Goal: Task Accomplishment & Management: Complete application form

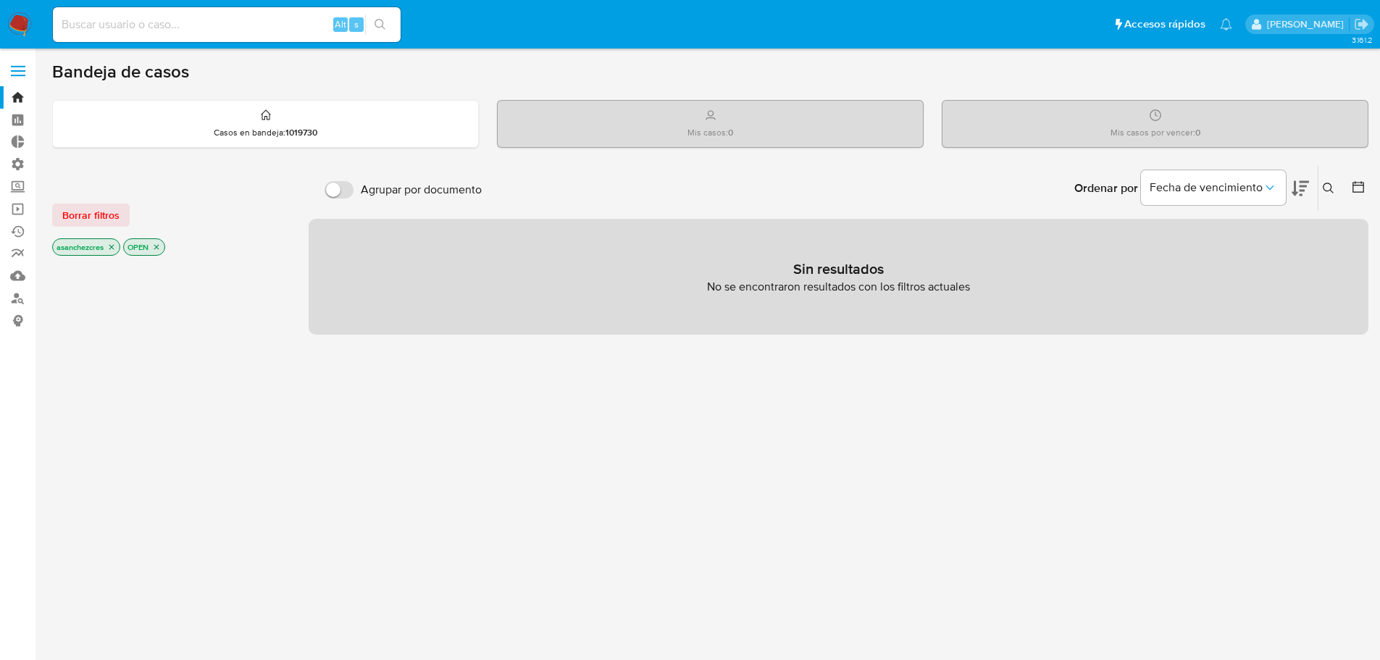
click at [21, 75] on span at bounding box center [18, 76] width 14 height 2
click at [0, 0] on input "checkbox" at bounding box center [0, 0] width 0 height 0
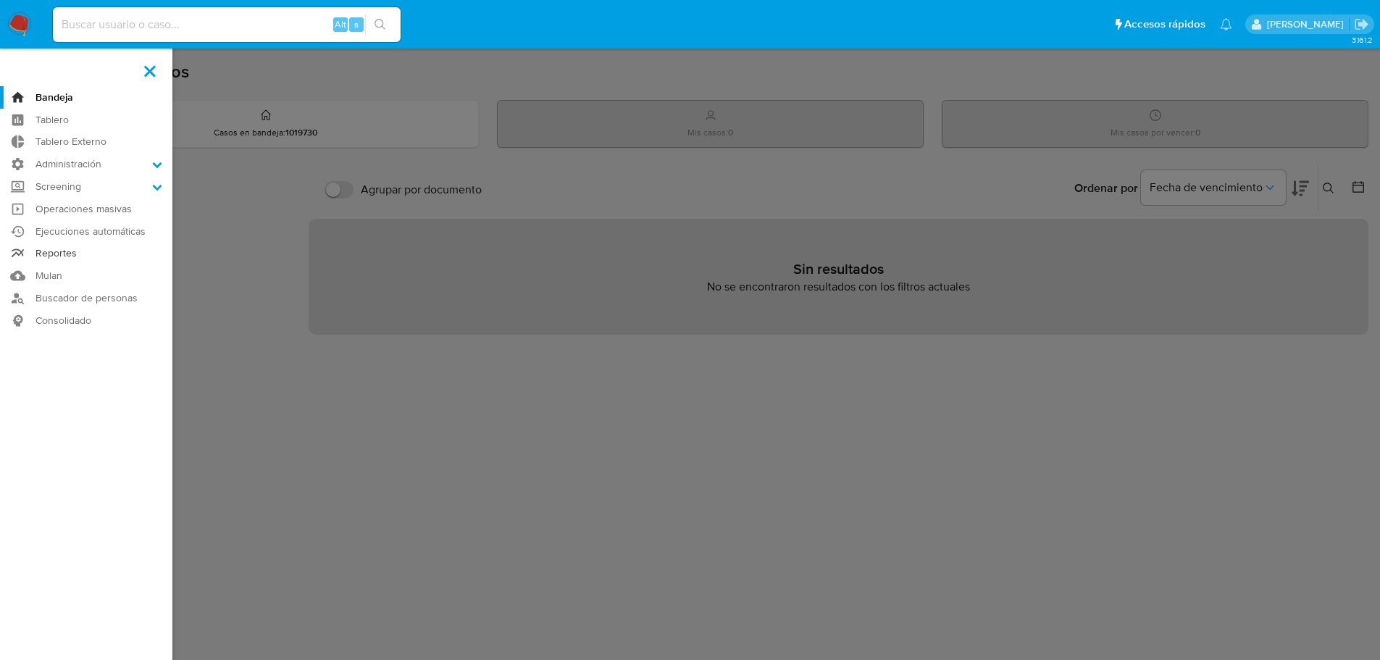
click at [59, 255] on link "Reportes" at bounding box center [86, 254] width 172 height 22
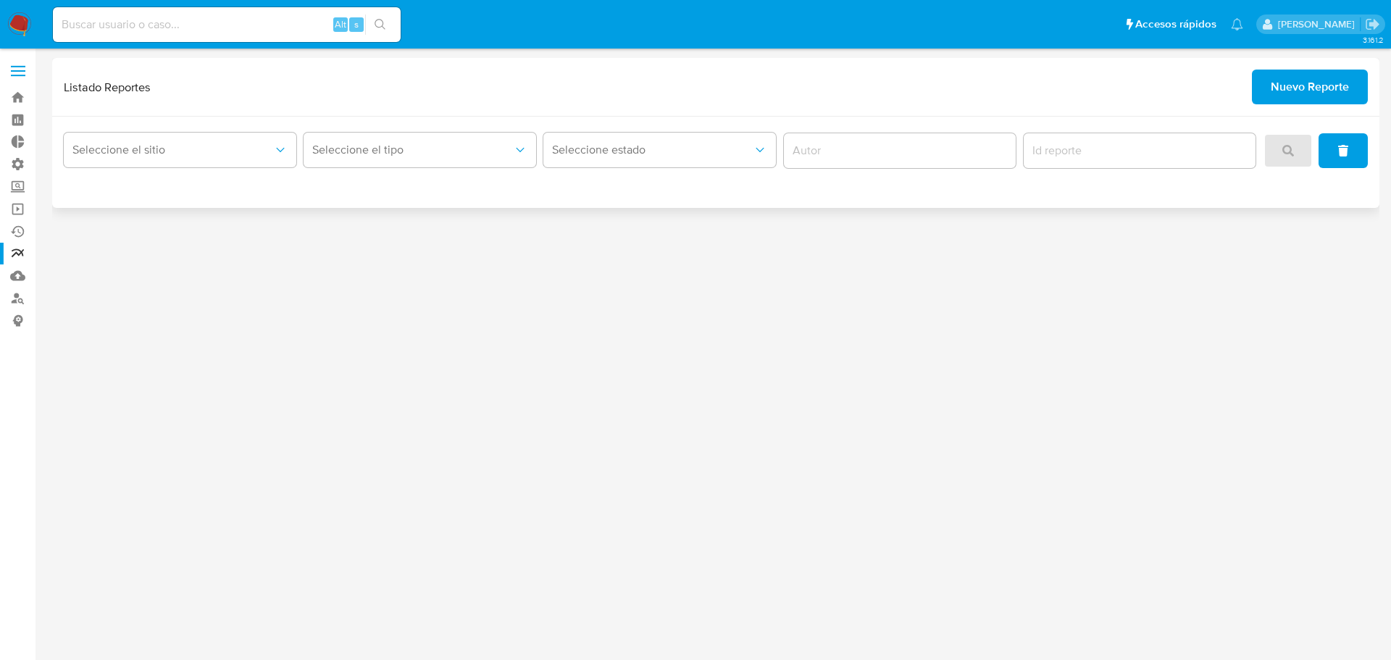
click at [1346, 89] on span "Nuevo Reporte" at bounding box center [1310, 87] width 78 height 32
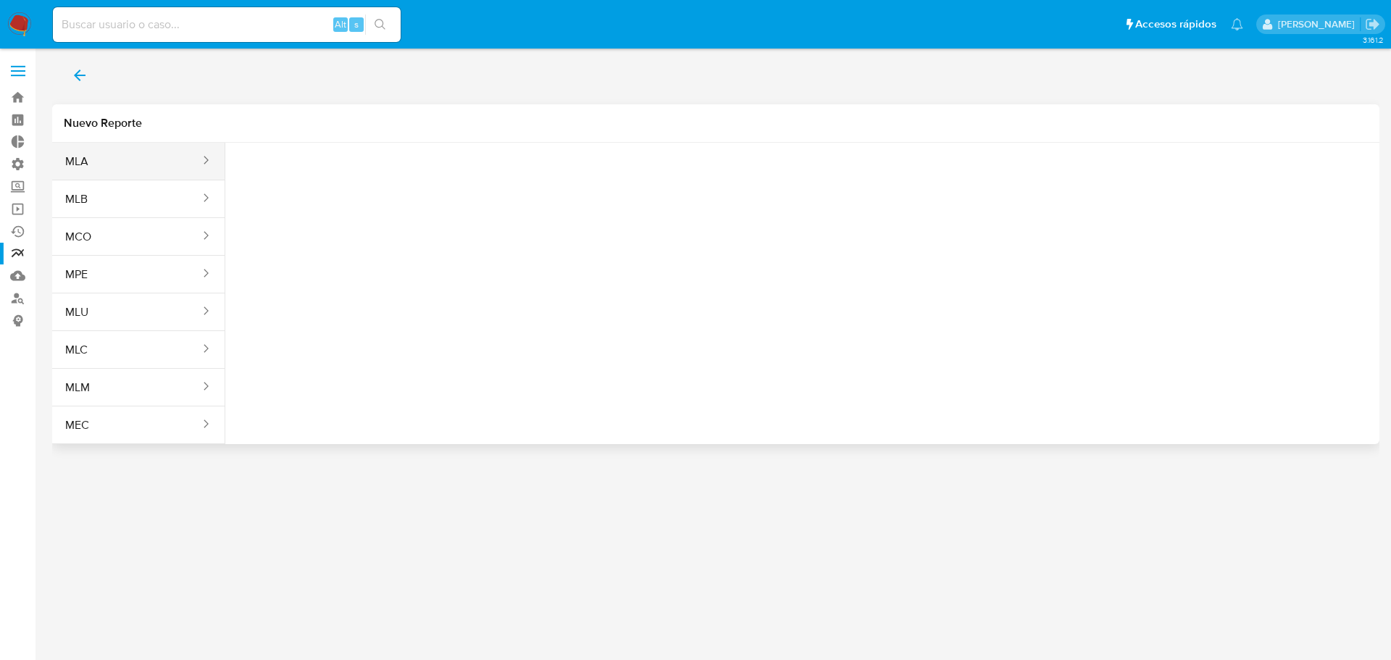
click at [88, 154] on span "MLA" at bounding box center [76, 161] width 23 height 14
click at [90, 151] on button "MLA" at bounding box center [126, 161] width 149 height 35
click at [314, 183] on span "Seleccione una opcion" at bounding box center [309, 181] width 127 height 14
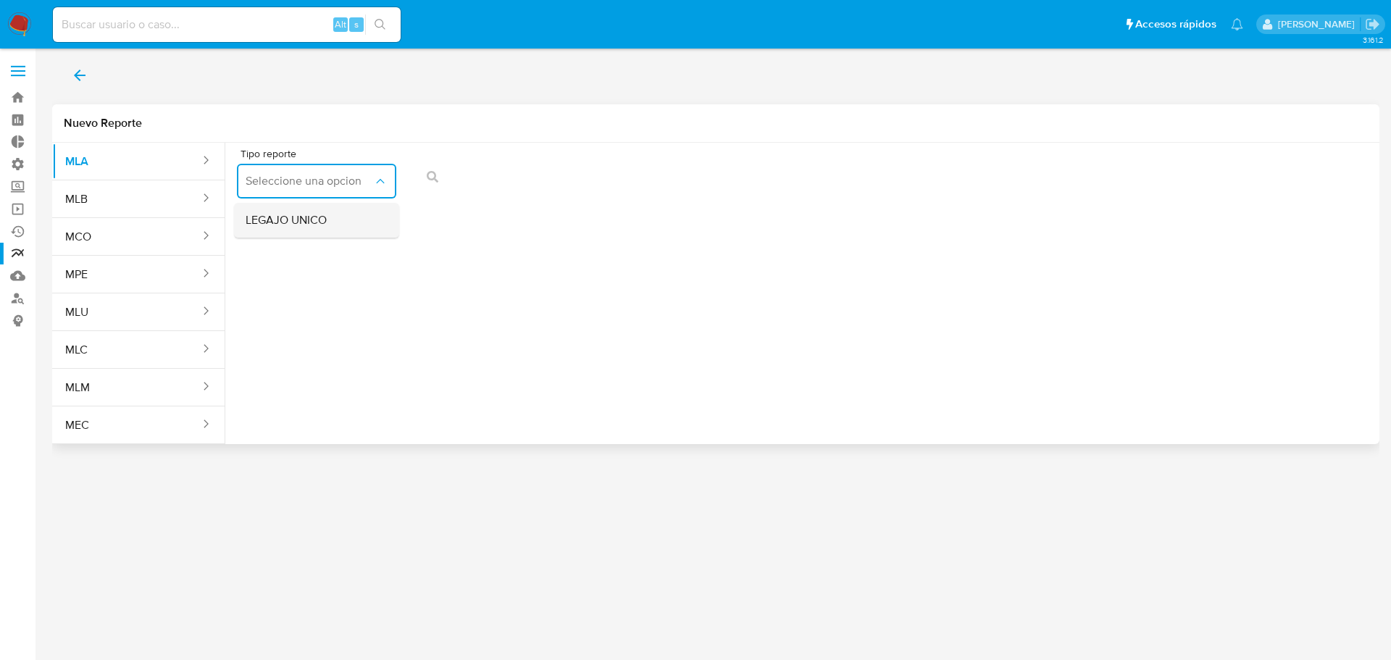
click at [320, 221] on span "LEGAJO UNICO" at bounding box center [286, 220] width 81 height 14
click at [505, 184] on span "CDI" at bounding box center [480, 181] width 127 height 14
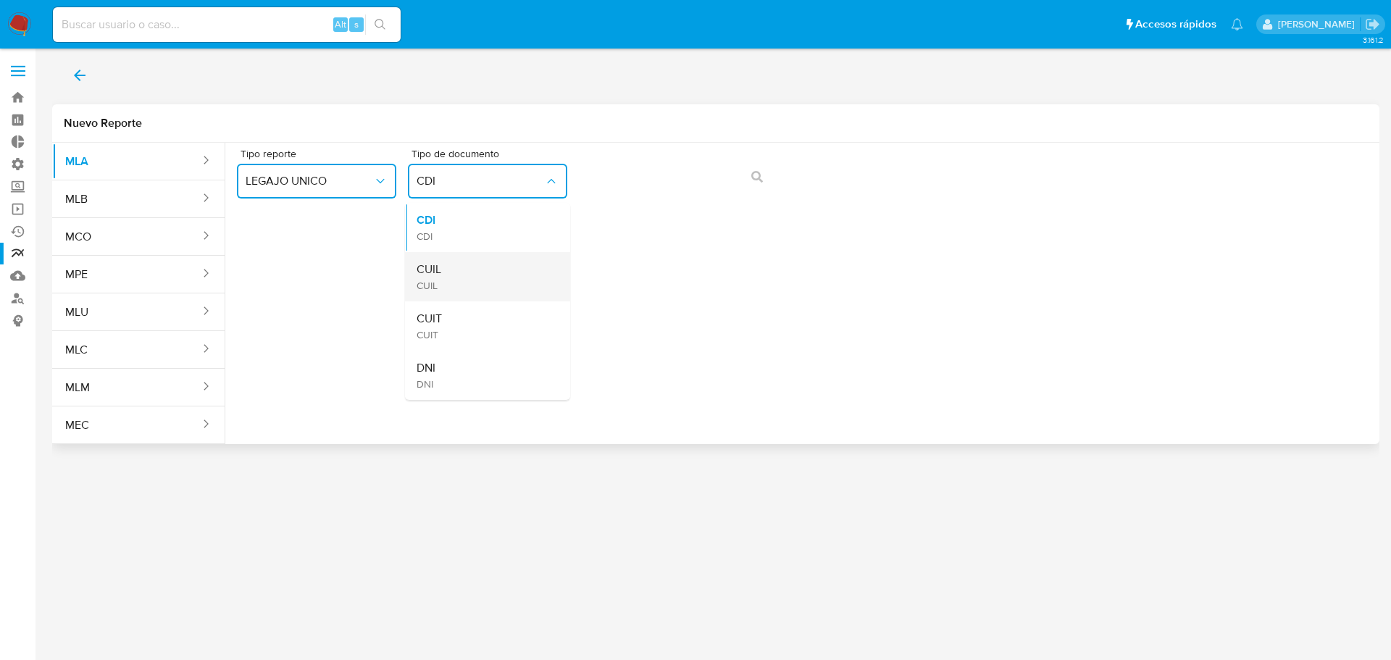
click at [481, 270] on div "CUIL CUIL" at bounding box center [483, 276] width 133 height 49
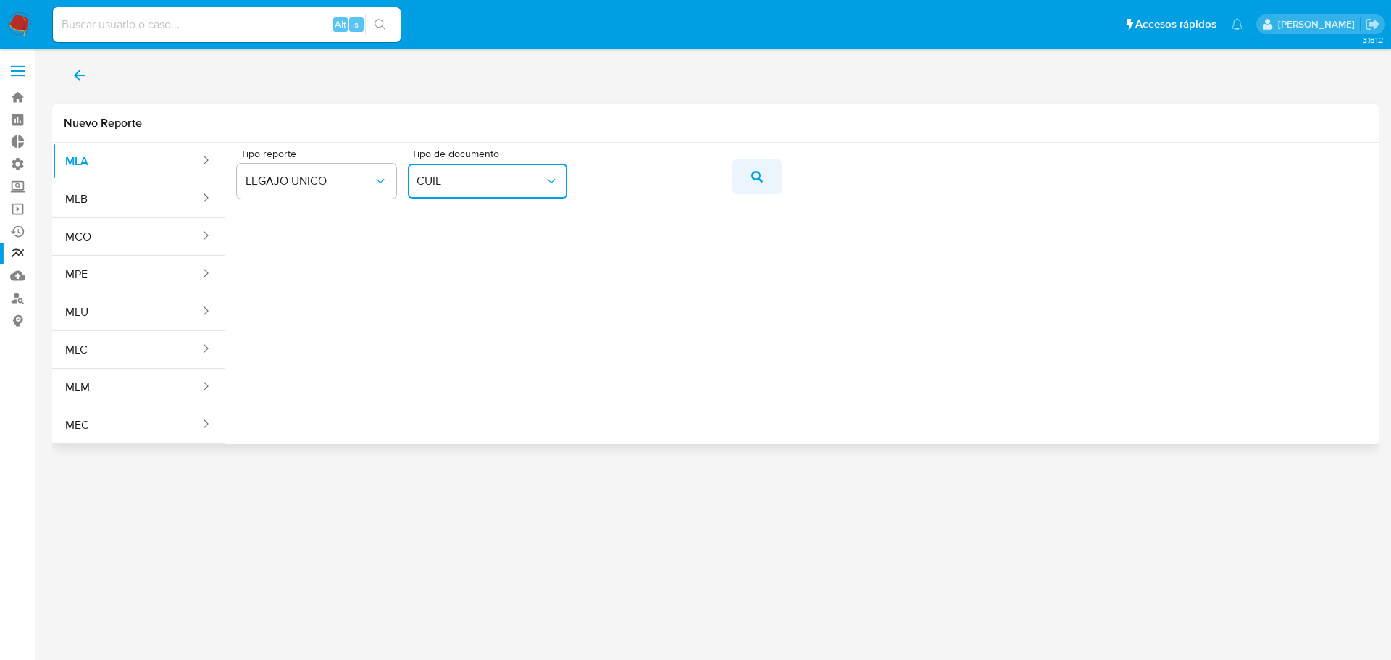
click at [762, 183] on span "action-search" at bounding box center [757, 177] width 12 height 32
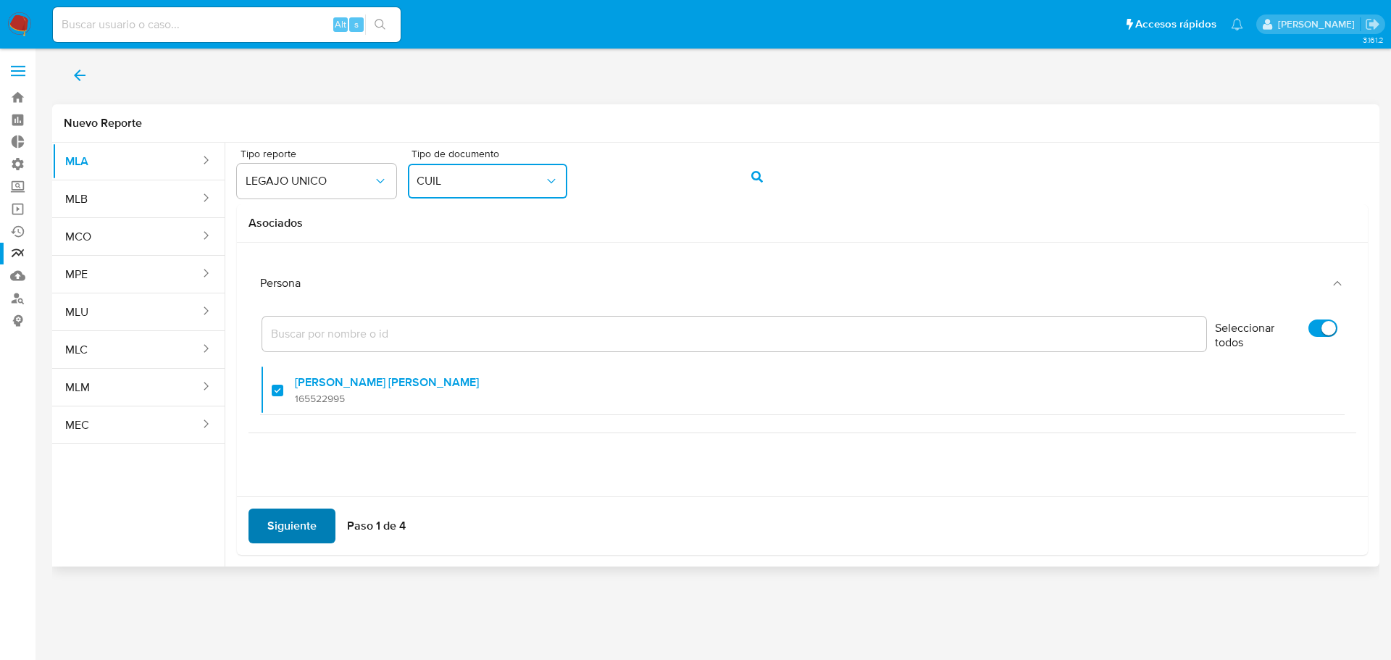
click at [321, 524] on button "Siguiente" at bounding box center [291, 526] width 87 height 35
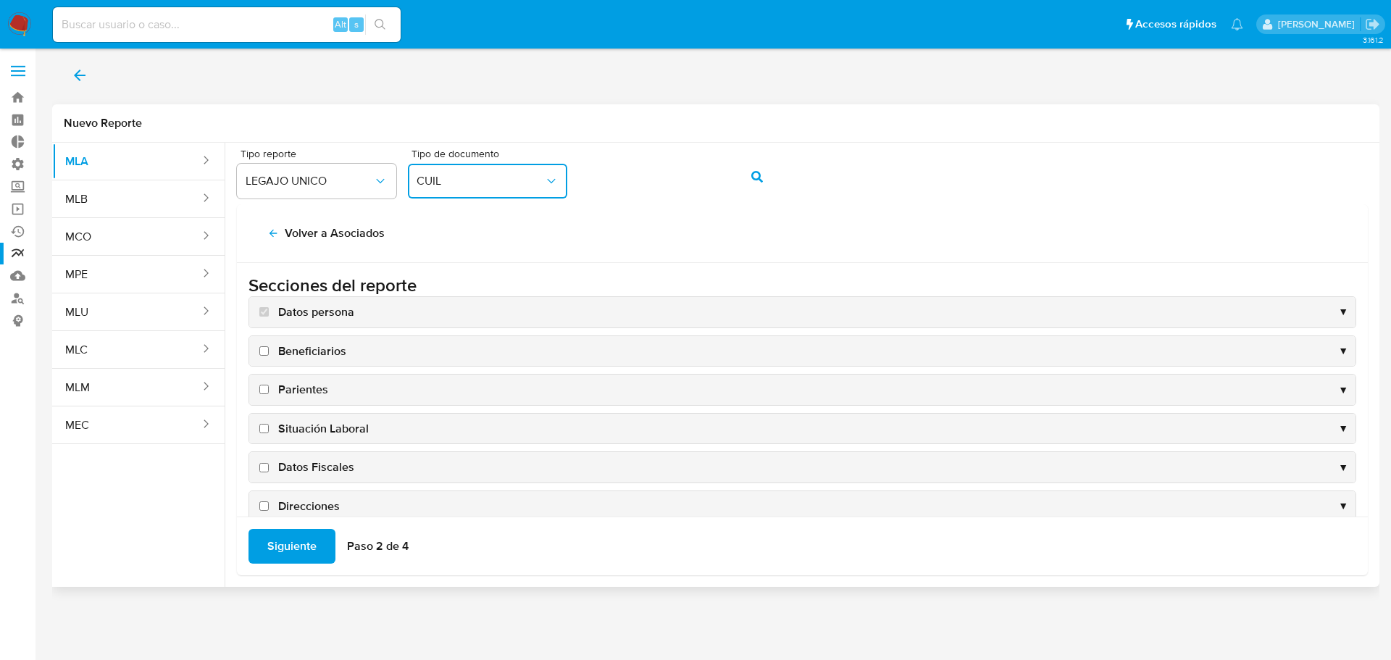
click at [269, 346] on label "Beneficiarios" at bounding box center [301, 351] width 90 height 16
click at [269, 346] on input "Beneficiarios" at bounding box center [263, 350] width 9 height 9
checkbox input "true"
click at [265, 389] on input "Parientes" at bounding box center [263, 389] width 9 height 9
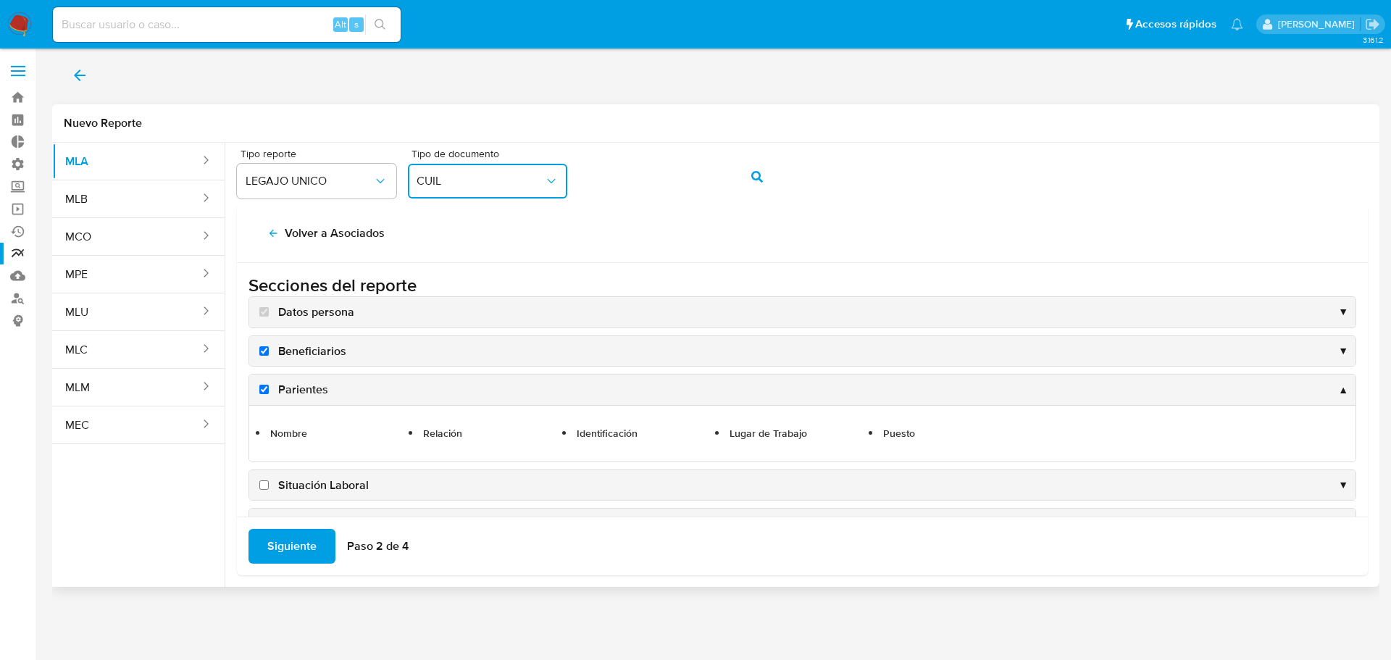
click at [264, 390] on input "Parientes" at bounding box center [263, 389] width 9 height 9
checkbox input "false"
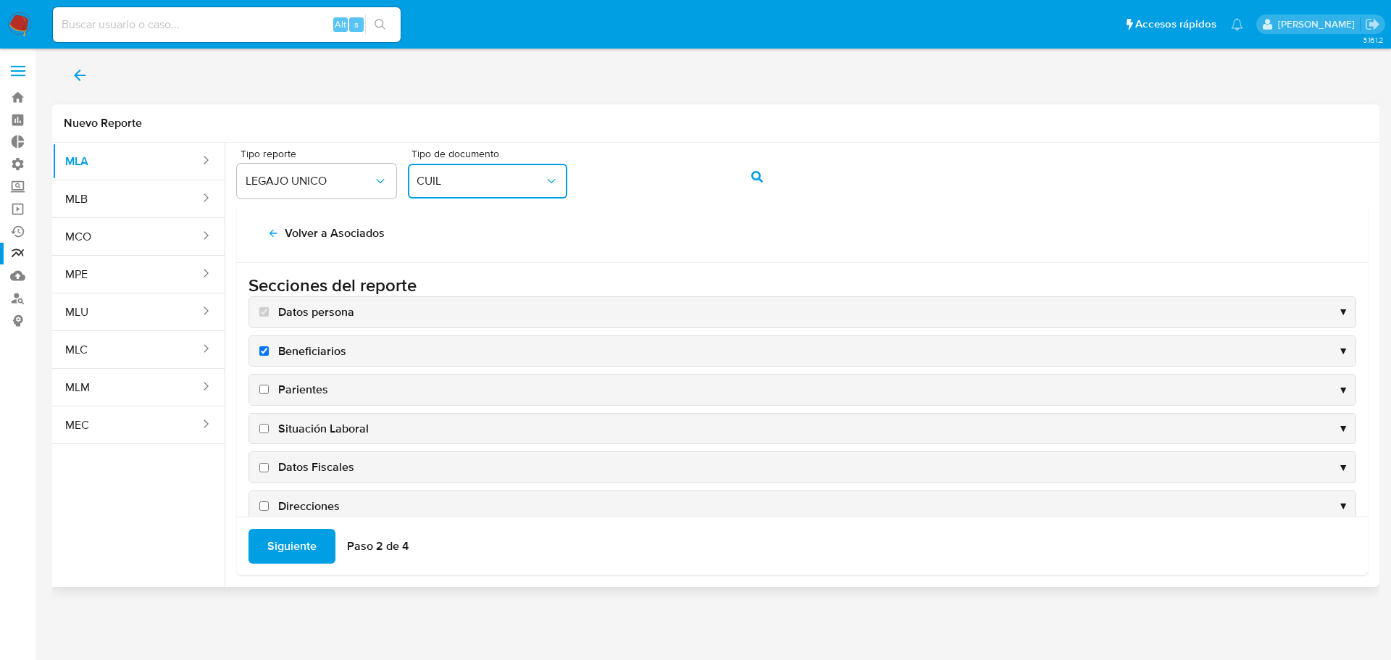
click at [265, 430] on input "Situación Laboral" at bounding box center [263, 428] width 9 height 9
checkbox input "true"
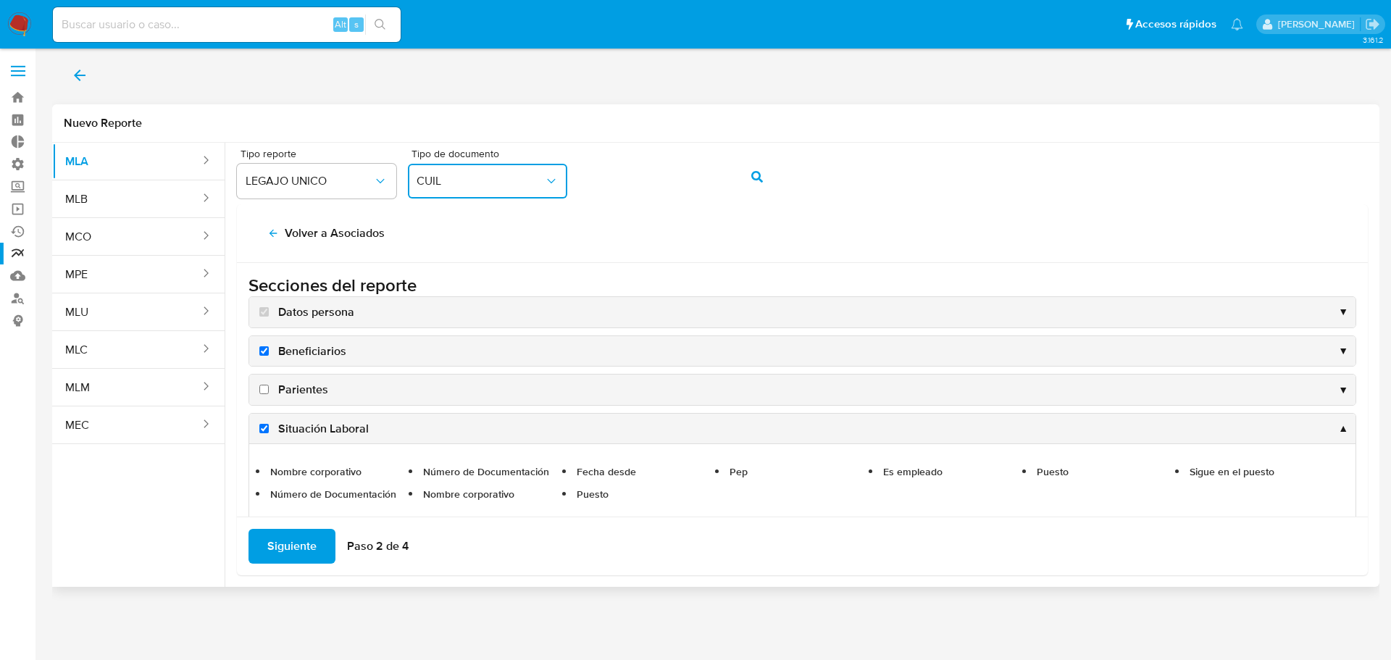
click at [262, 391] on input "Parientes" at bounding box center [263, 389] width 9 height 9
checkbox input "true"
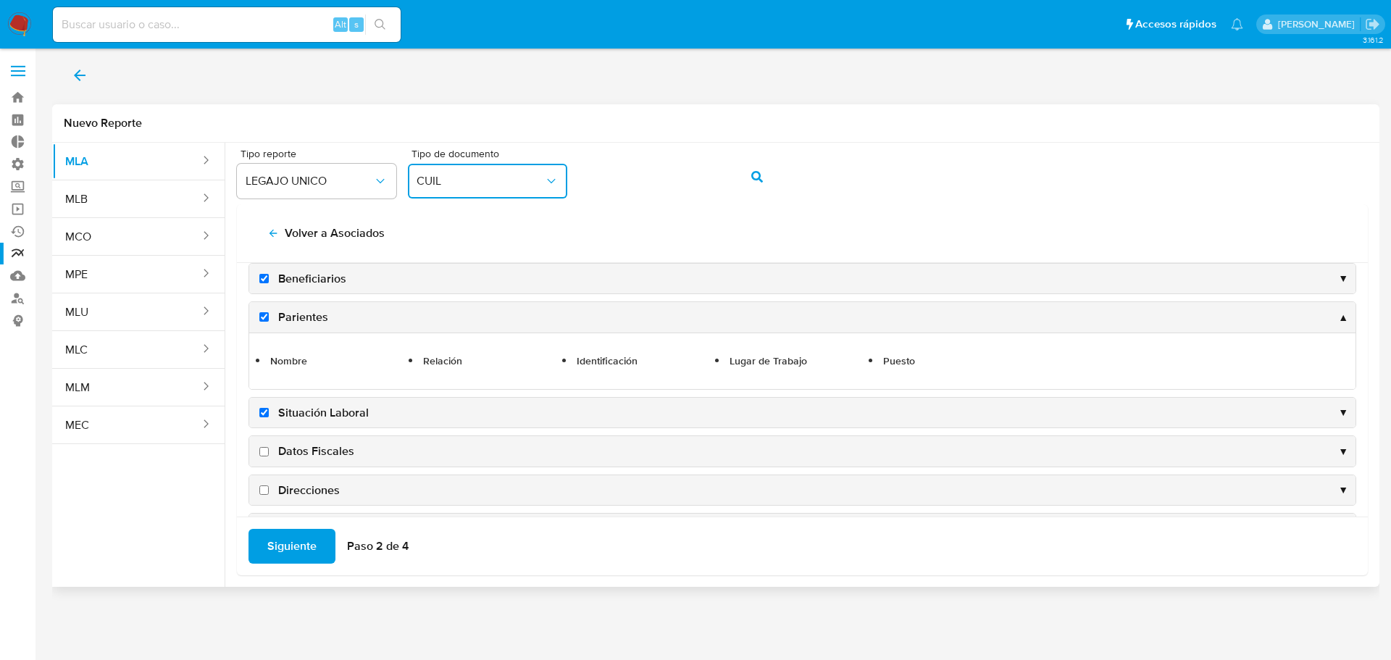
click at [261, 456] on input "Datos Fiscales" at bounding box center [263, 451] width 9 height 9
checkbox input "true"
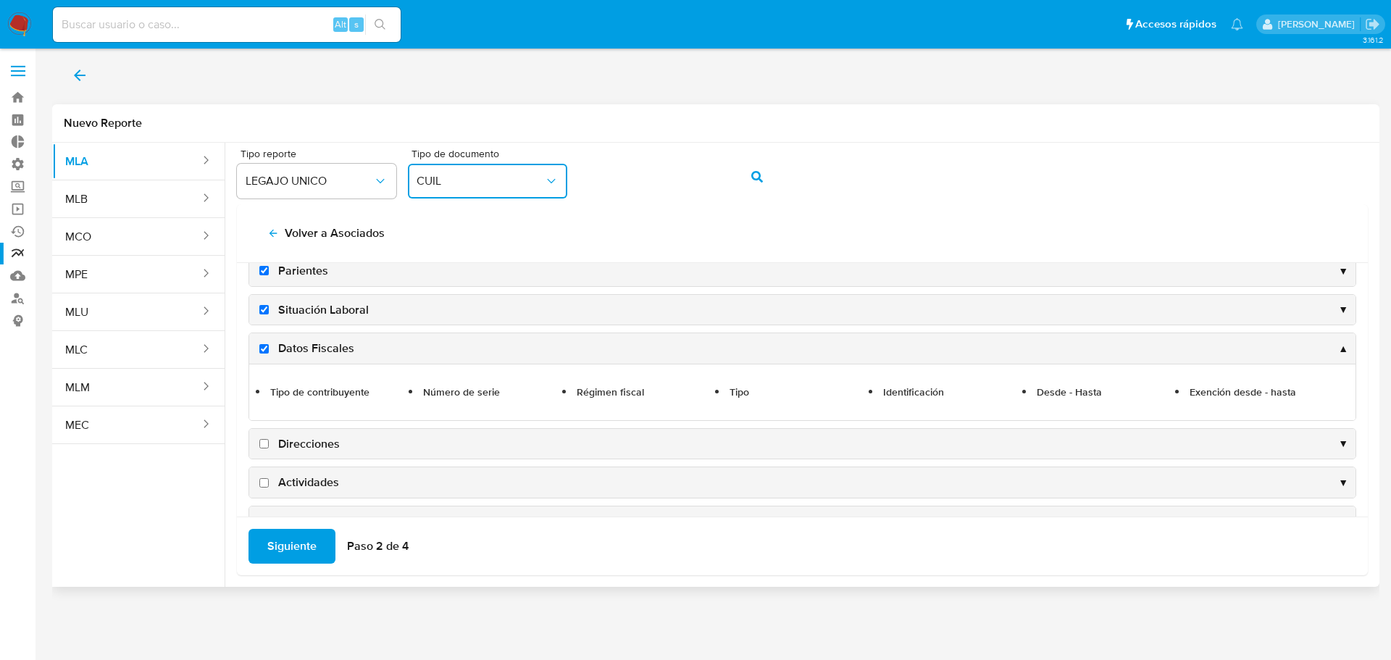
scroll to position [145, 0]
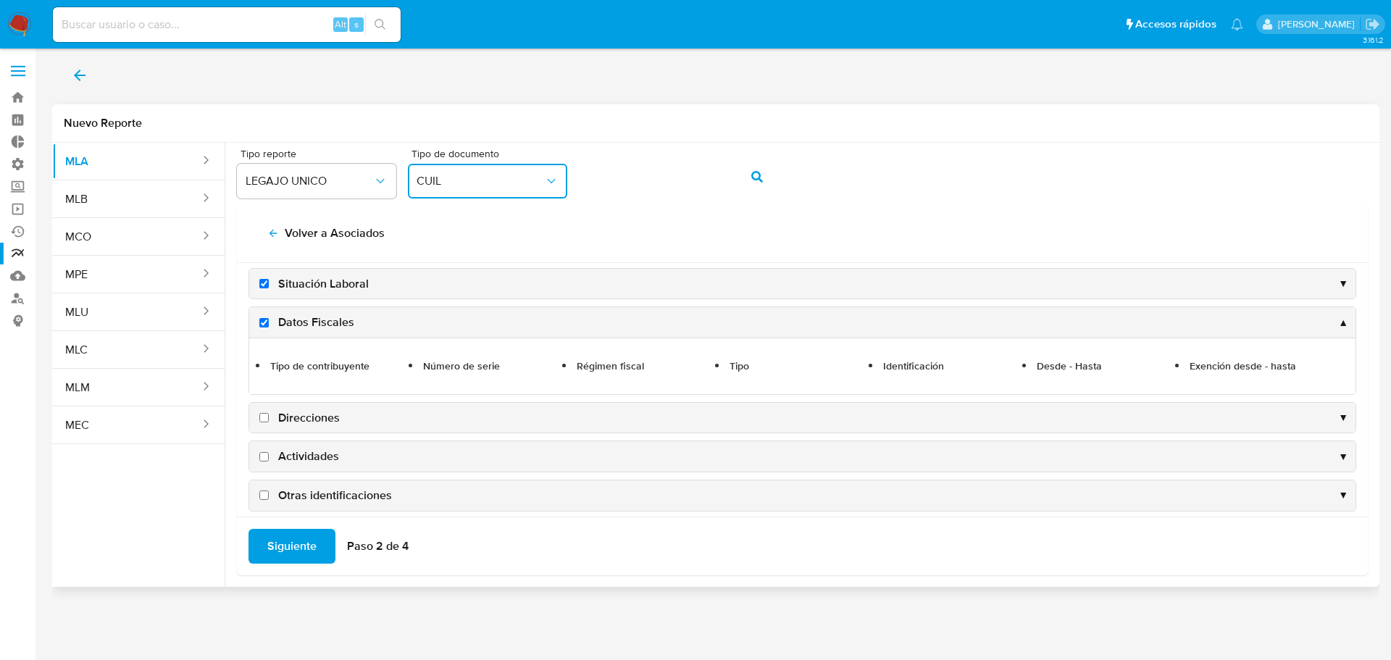
click at [267, 420] on input "Direcciones" at bounding box center [263, 417] width 9 height 9
checkbox input "true"
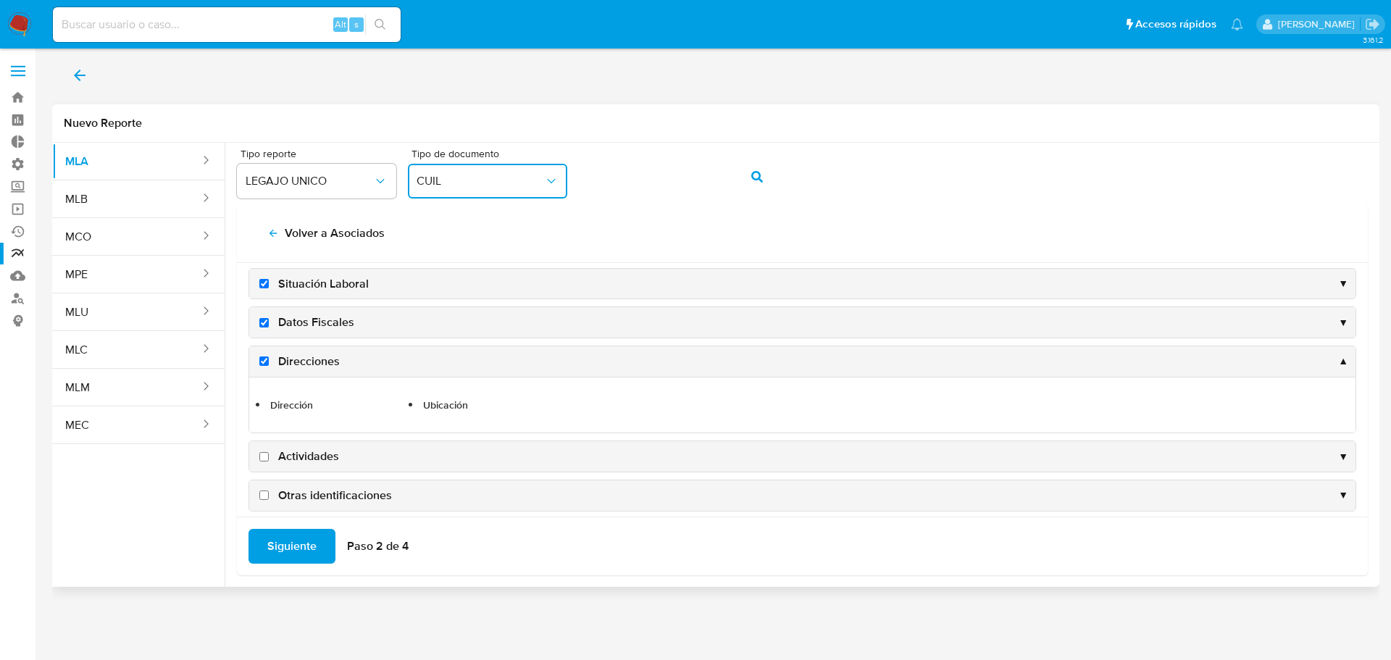
click at [267, 461] on label "Actividades" at bounding box center [297, 456] width 83 height 16
click at [267, 461] on input "Actividades" at bounding box center [263, 456] width 9 height 9
checkbox input "true"
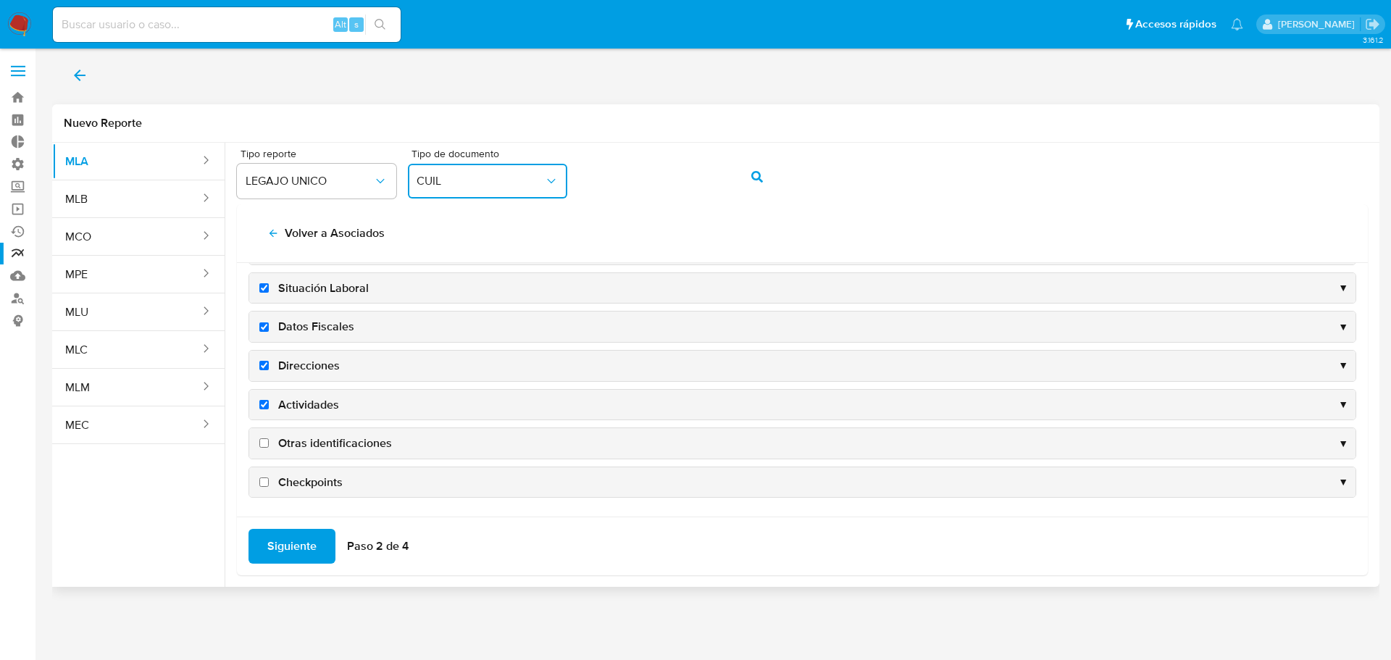
scroll to position [141, 0]
click at [264, 482] on input "Checkpoints" at bounding box center [263, 481] width 9 height 9
checkbox input "true"
click at [263, 443] on input "Otras identificaciones" at bounding box center [263, 442] width 9 height 9
checkbox input "true"
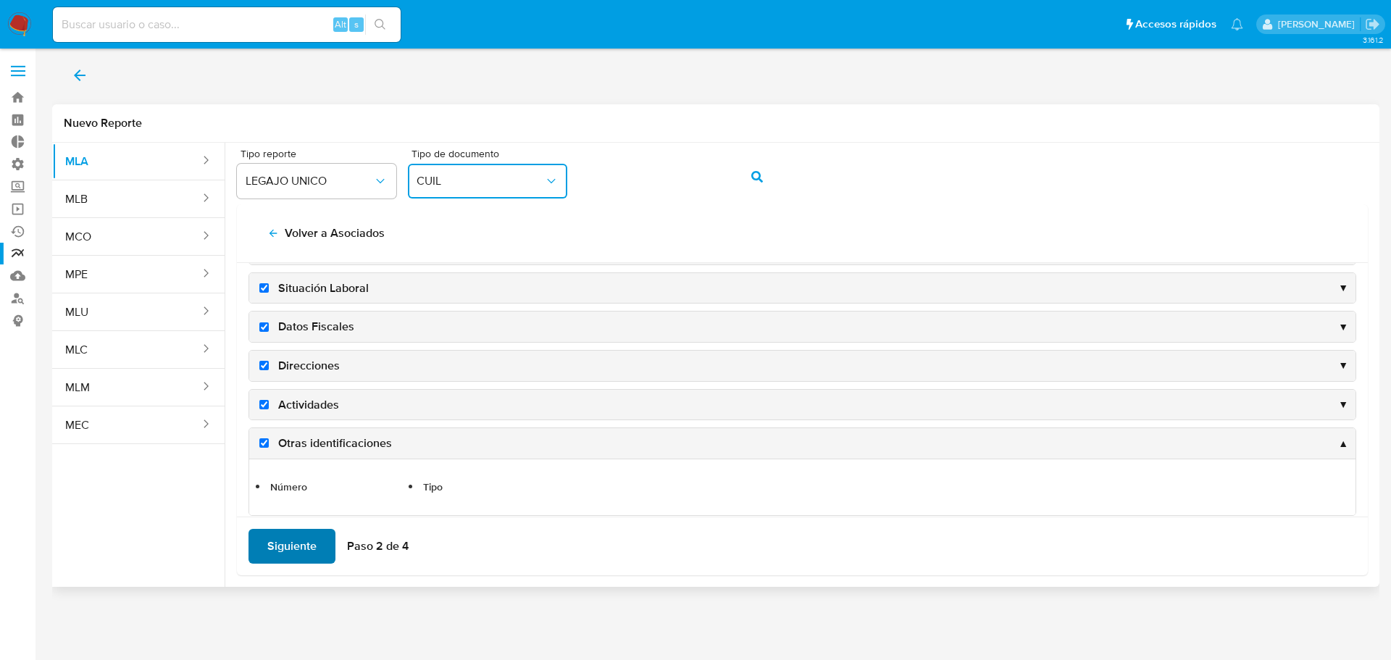
click at [285, 545] on span "Siguiente" at bounding box center [291, 546] width 49 height 32
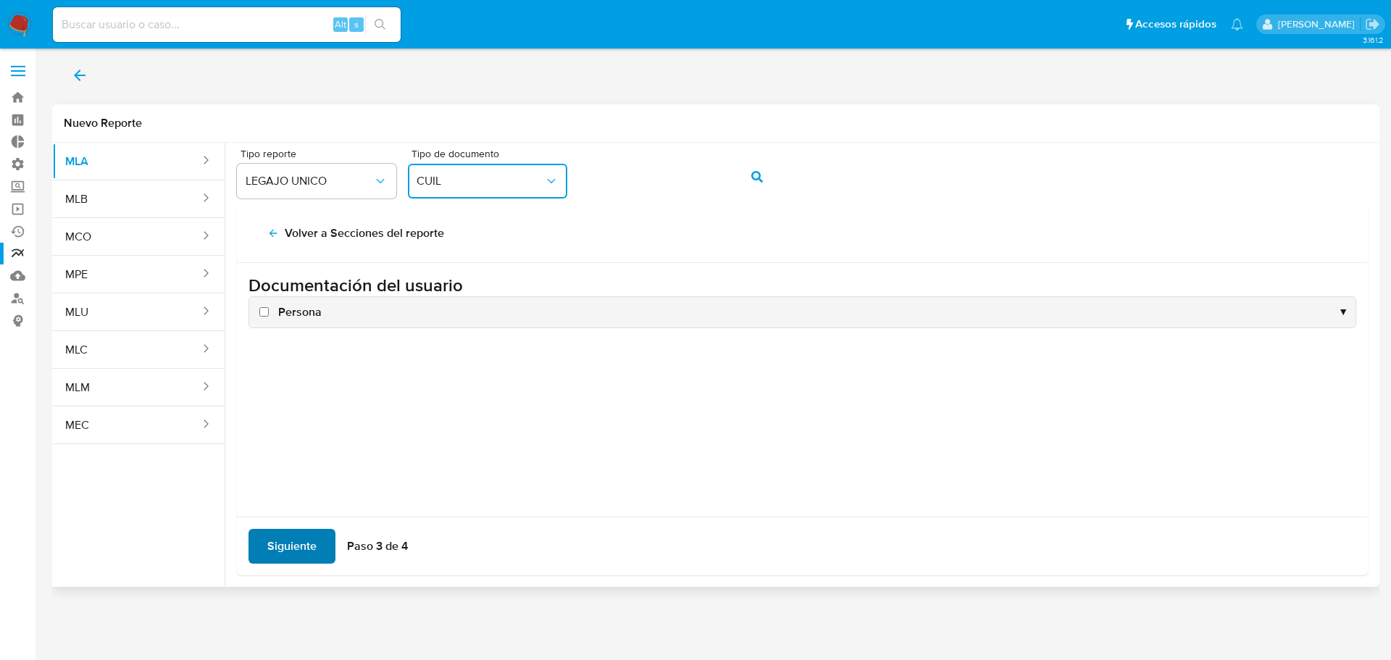
scroll to position [0, 0]
click at [267, 313] on input "Persona" at bounding box center [263, 311] width 9 height 9
checkbox input "true"
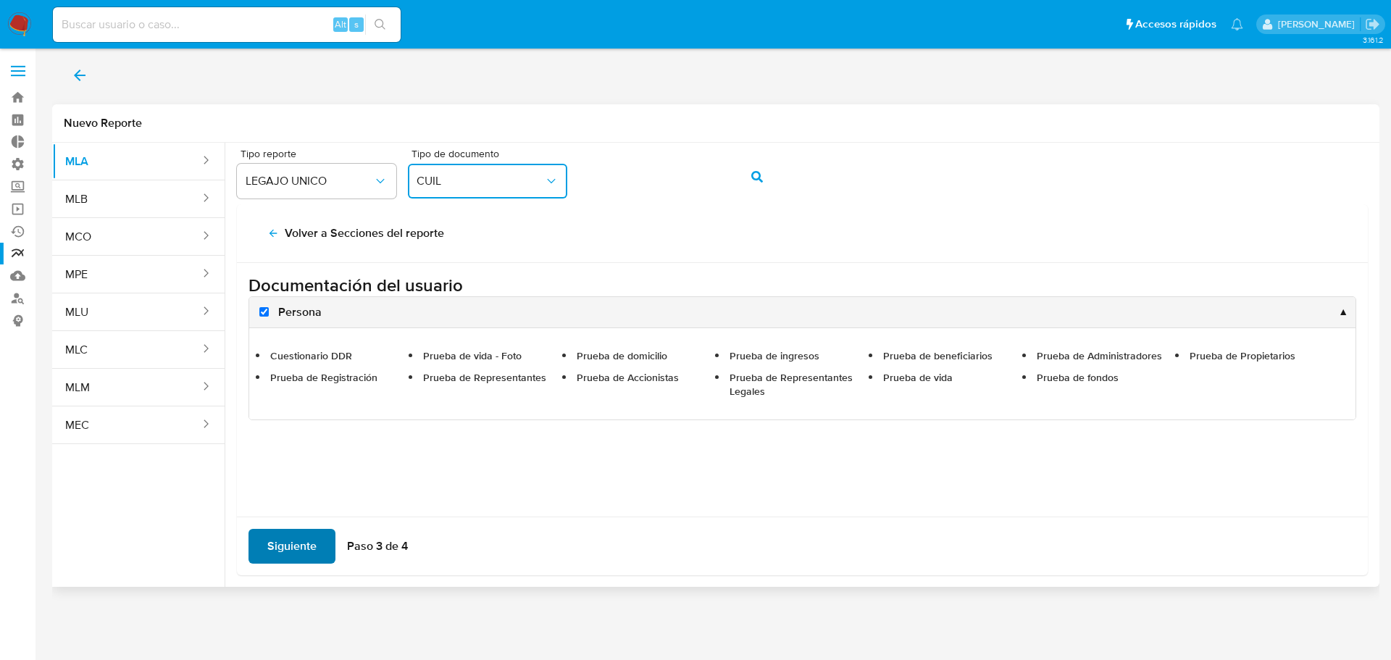
click at [318, 547] on button "Siguiente" at bounding box center [291, 546] width 87 height 35
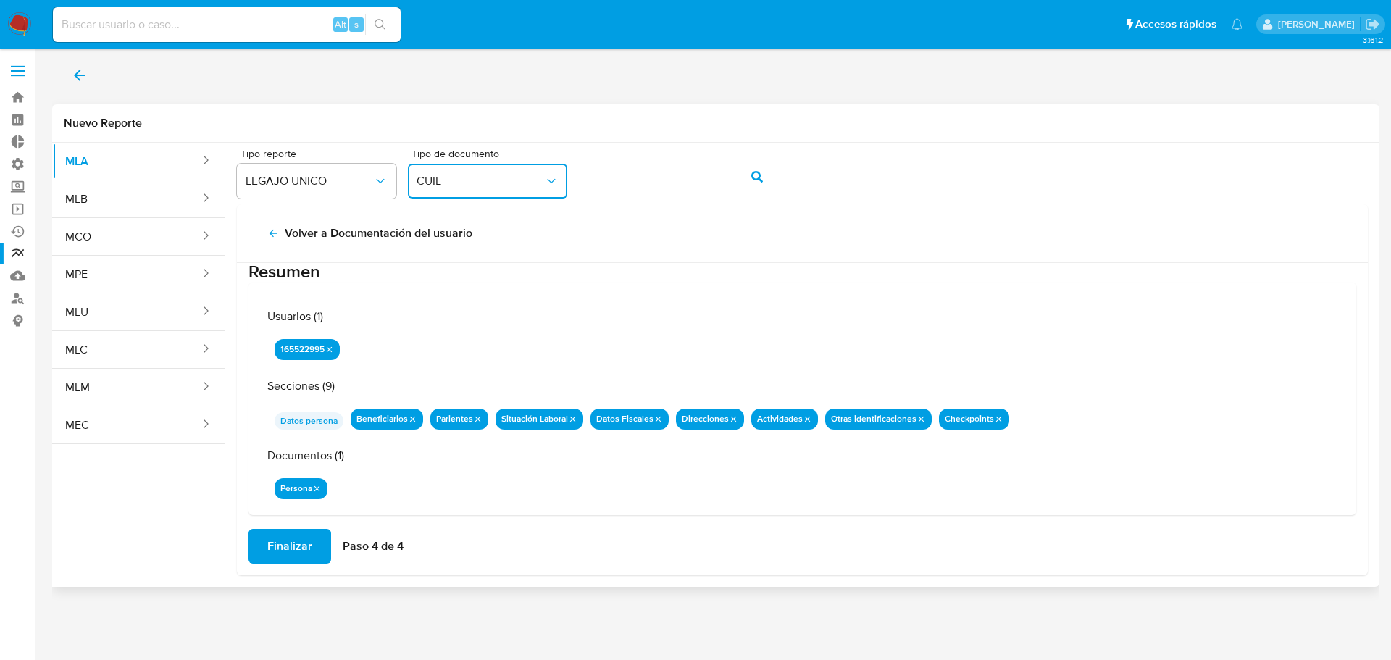
scroll to position [47, 0]
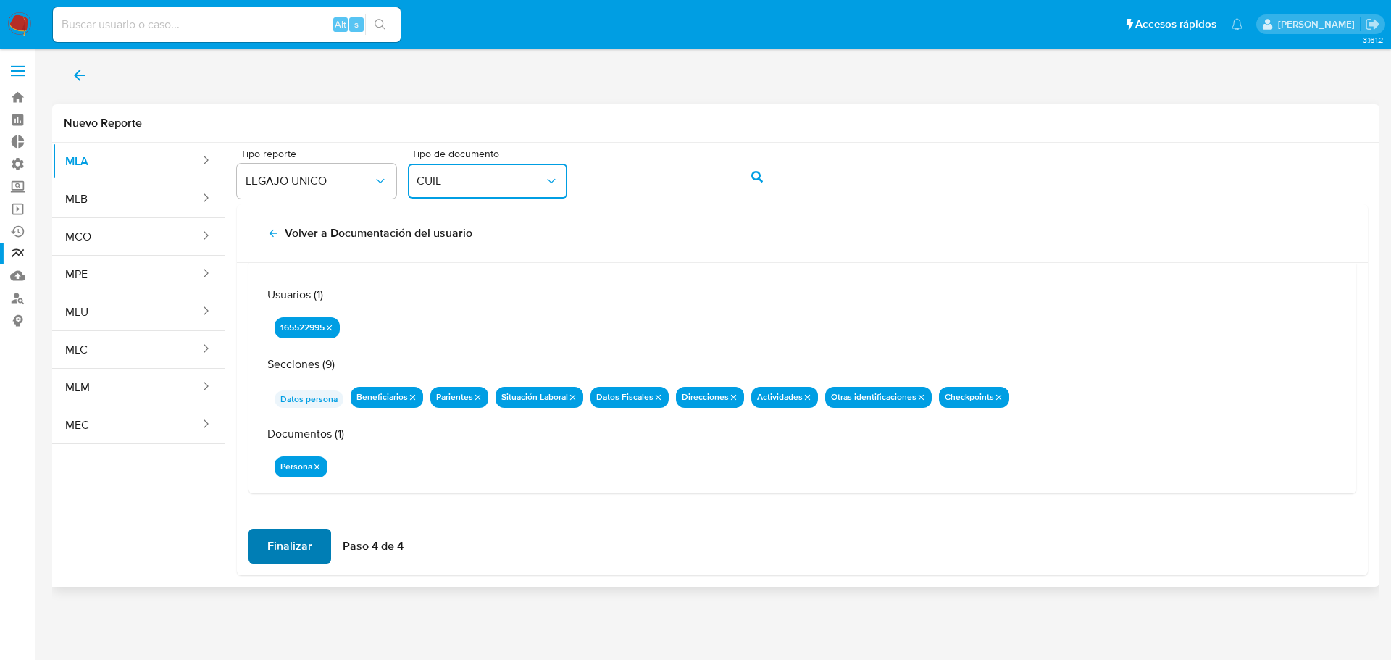
click at [291, 548] on span "Finalizar" at bounding box center [289, 546] width 45 height 32
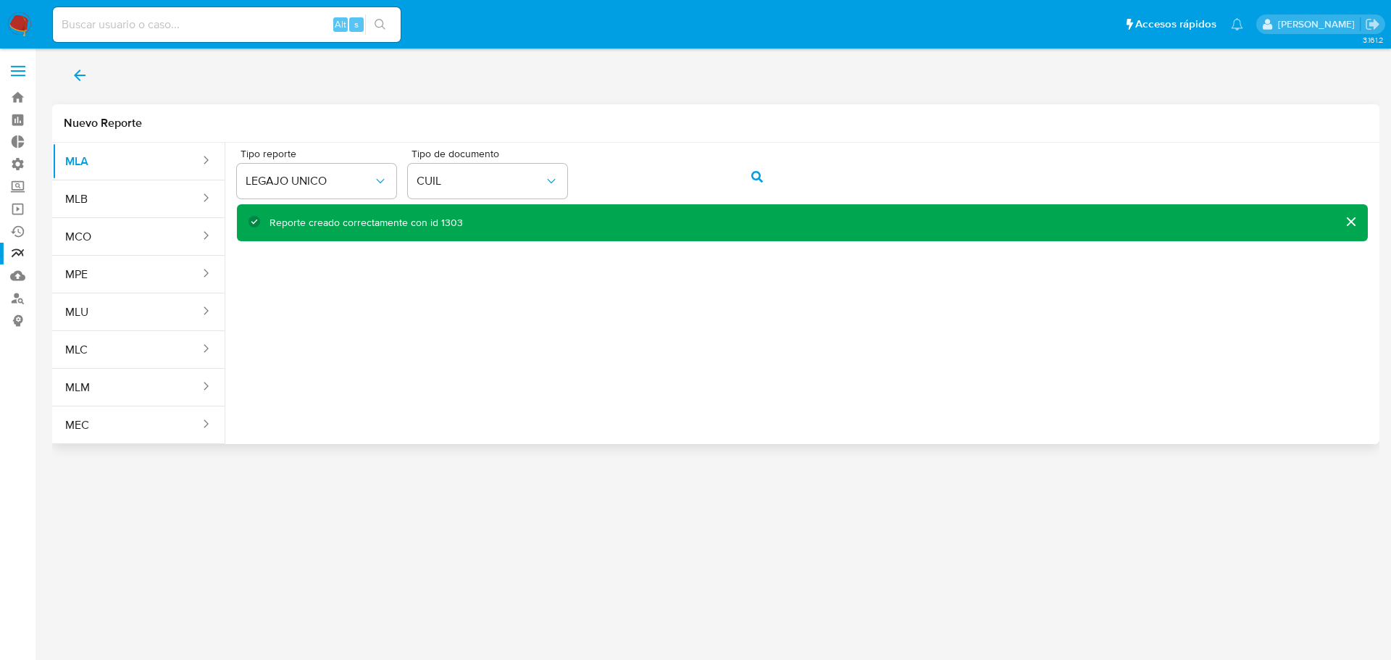
click at [1361, 225] on button "cerrar" at bounding box center [1350, 221] width 35 height 35
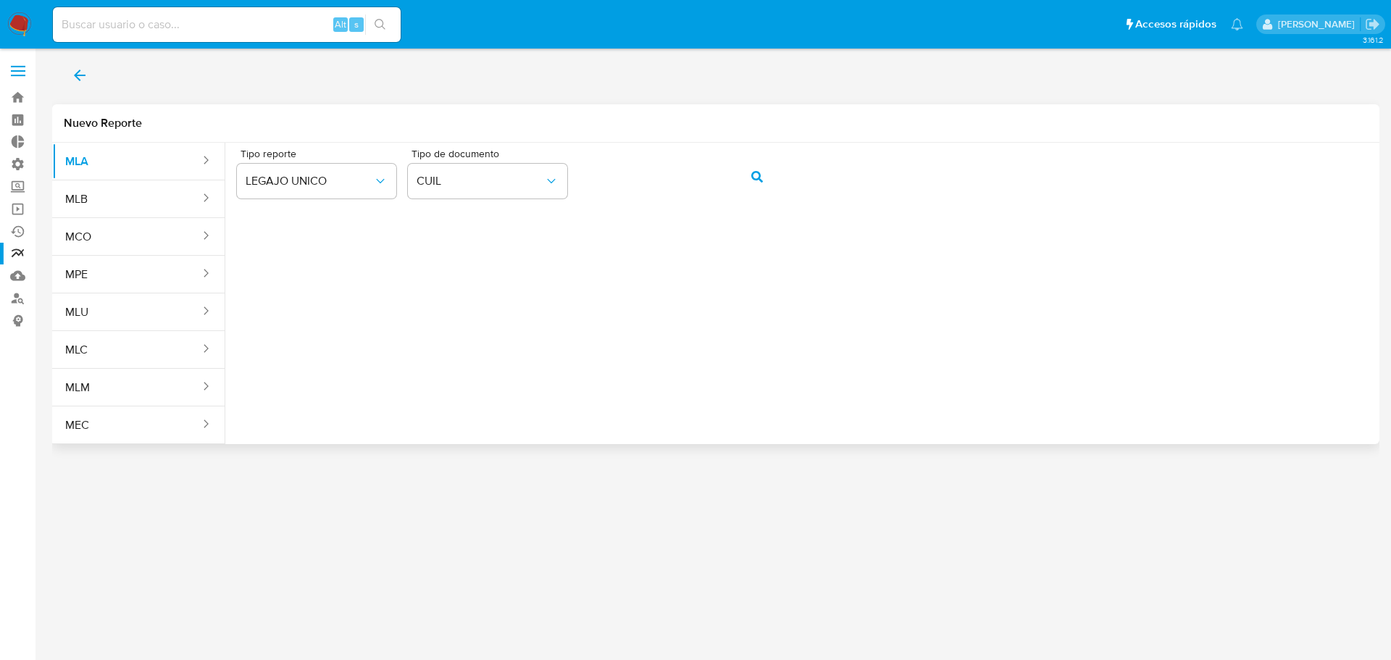
click at [91, 78] on button "back" at bounding box center [79, 75] width 55 height 35
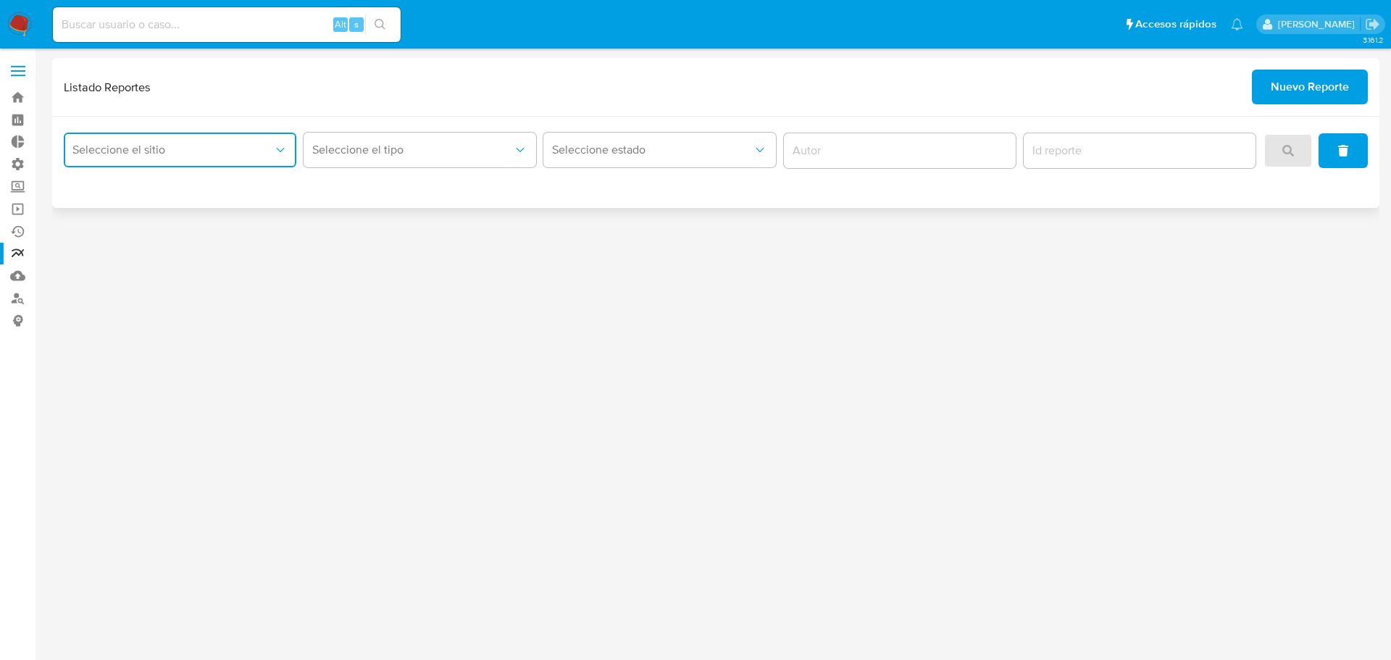
click at [144, 141] on button "Seleccione el sitio" at bounding box center [180, 150] width 233 height 35
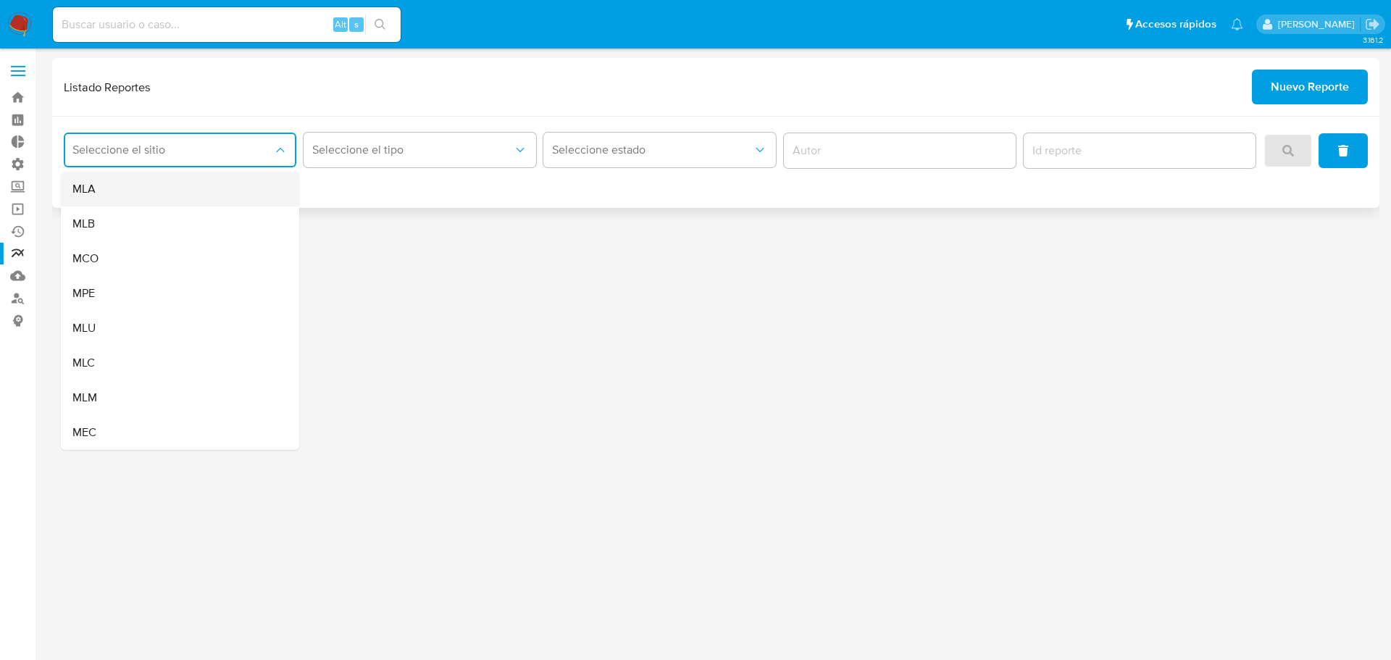
click at [156, 192] on div "MLA" at bounding box center [175, 189] width 206 height 35
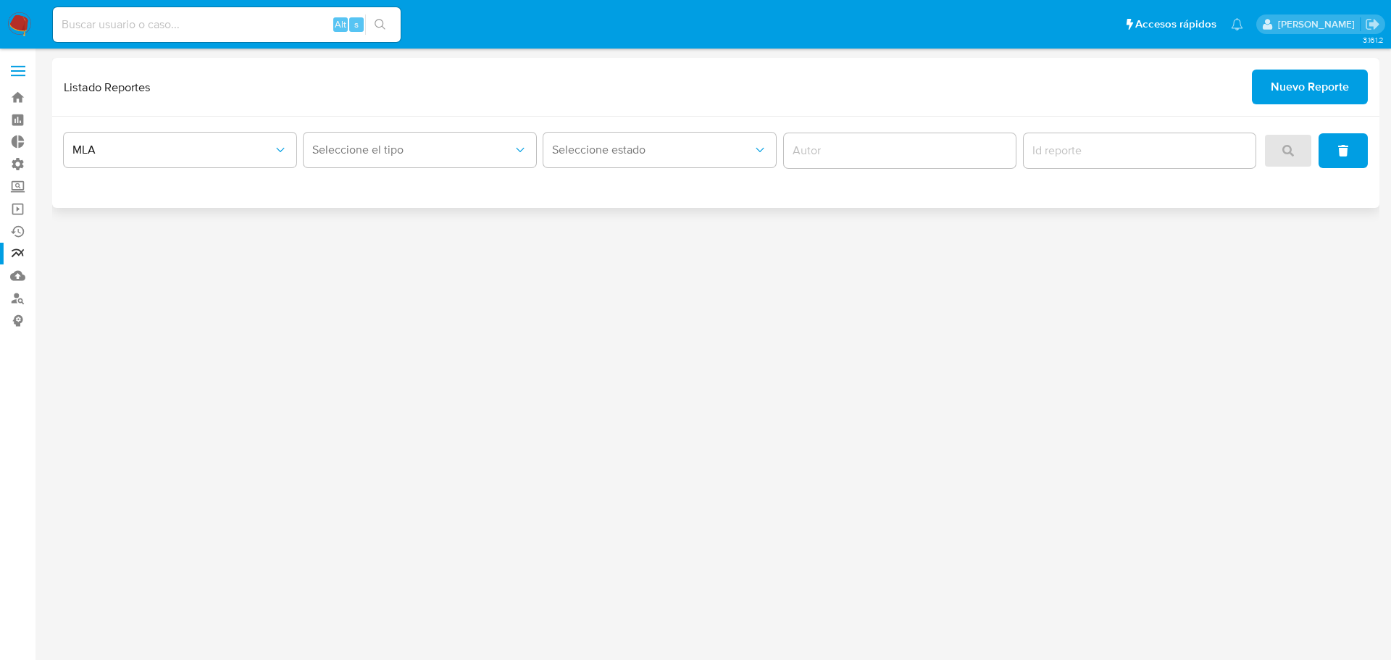
click at [403, 172] on div "Seleccione el tipo" at bounding box center [420, 150] width 233 height 45
click at [402, 162] on button "Seleccione el tipo" at bounding box center [420, 150] width 233 height 35
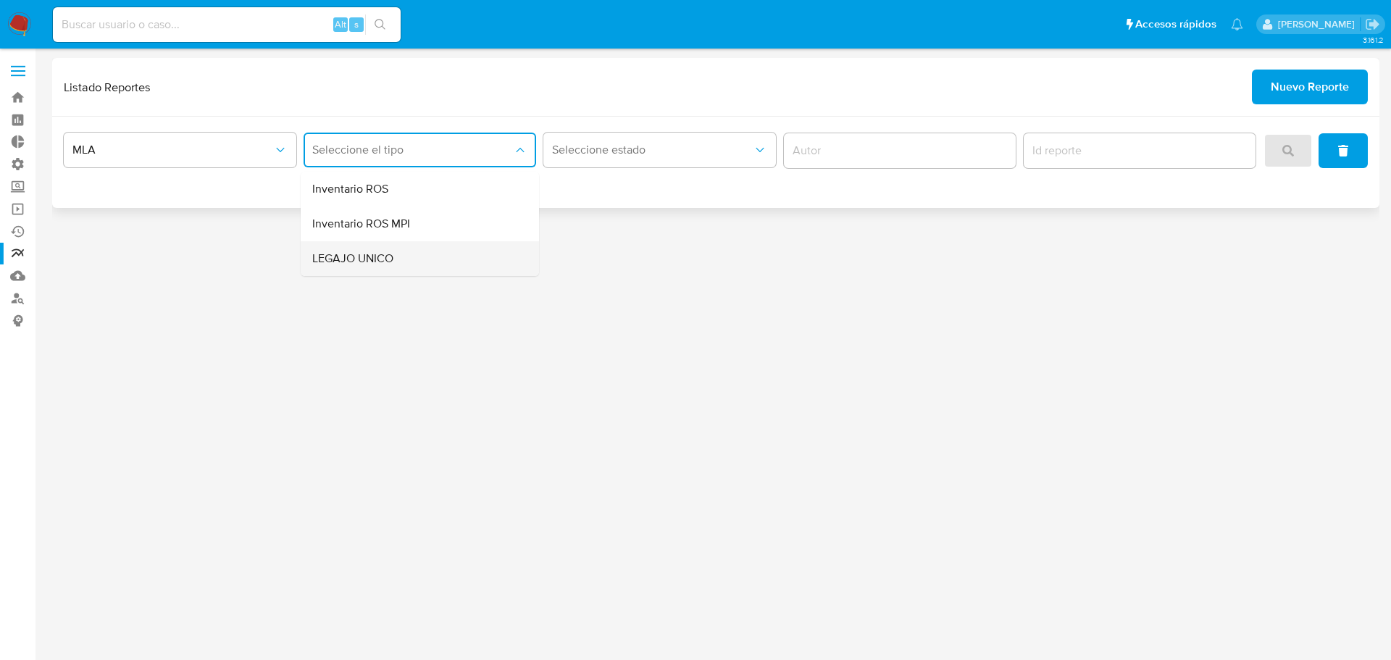
click at [427, 261] on div "LEGAJO UNICO" at bounding box center [415, 258] width 206 height 35
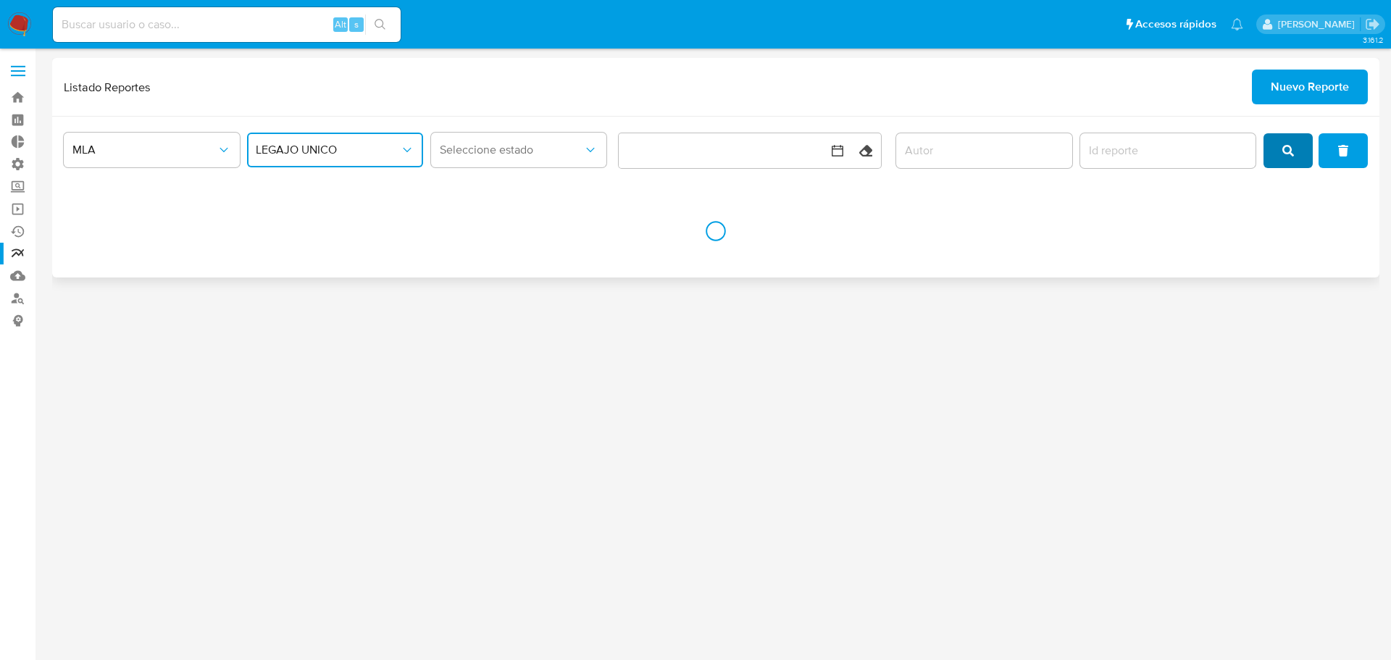
click at [1293, 164] on span "search" at bounding box center [1288, 151] width 12 height 32
